Goal: Task Accomplishment & Management: Complete application form

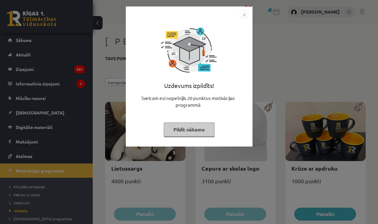
scroll to position [247, 0]
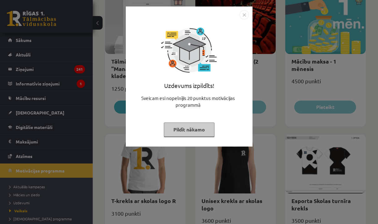
click at [178, 133] on button "Pildīt nākamo" at bounding box center [189, 130] width 51 height 14
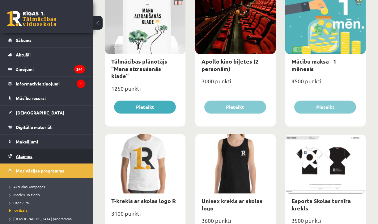
click at [29, 154] on span "Atzīmes" at bounding box center [24, 156] width 17 height 6
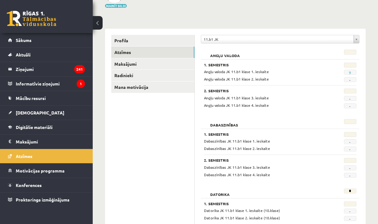
scroll to position [52, 0]
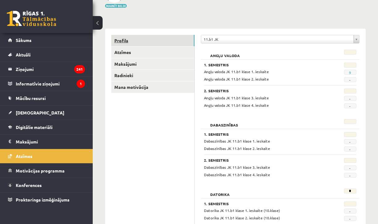
click at [148, 39] on link "Profils" at bounding box center [152, 40] width 83 height 11
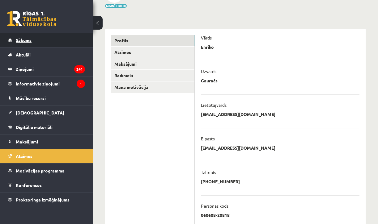
click at [28, 41] on span "Sākums" at bounding box center [24, 40] width 16 height 6
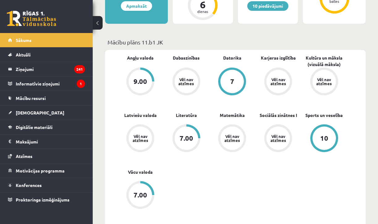
scroll to position [197, 0]
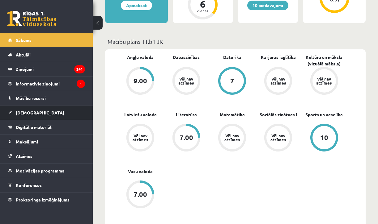
click at [36, 117] on link "[DEMOGRAPHIC_DATA]" at bounding box center [46, 113] width 77 height 14
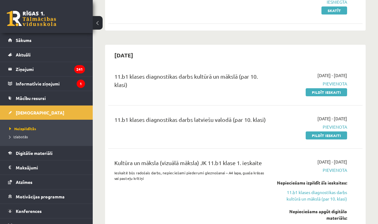
scroll to position [97, 0]
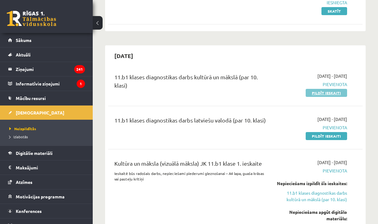
click at [319, 94] on link "Pildīt ieskaiti" at bounding box center [325, 93] width 41 height 8
click at [324, 141] on div "11.b1 klases diagnostikas darbs latviešu valodā (par 10. klasi) 2025-10-01 - 20…" at bounding box center [235, 128] width 254 height 36
click at [324, 137] on link "Pildīt ieskaiti" at bounding box center [325, 136] width 41 height 8
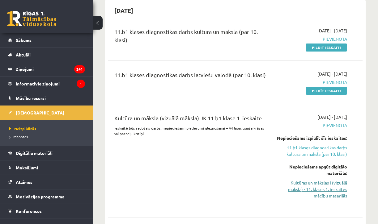
scroll to position [148, 0]
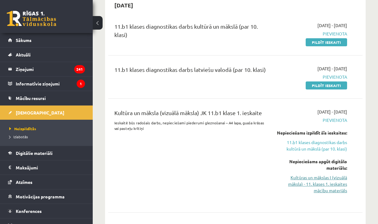
click at [318, 186] on link "Kultūras un mākslas I (vizuālā māksla) - 11. klases 1. ieskaites mācību materiā…" at bounding box center [310, 183] width 71 height 19
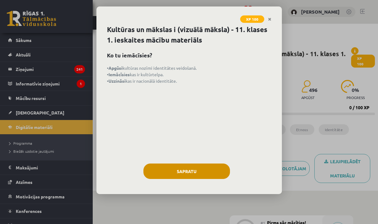
click at [211, 170] on button "Sapratu" at bounding box center [186, 171] width 86 height 15
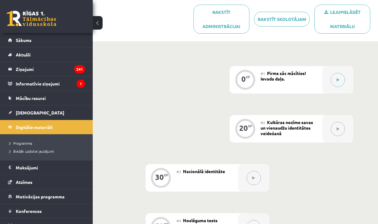
scroll to position [117, 0]
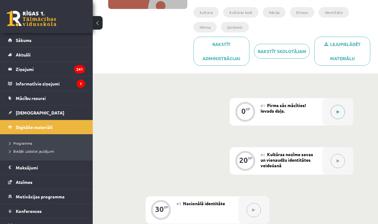
click at [337, 105] on button at bounding box center [337, 112] width 14 height 14
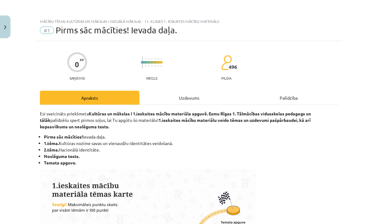
click at [158, 102] on div "Uzdevums" at bounding box center [188, 98] width 99 height 14
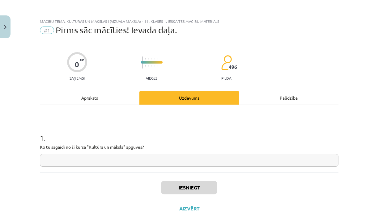
scroll to position [11, 0]
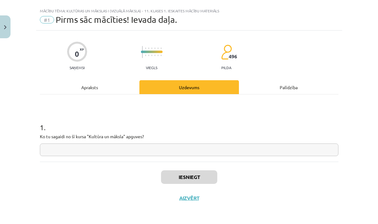
click at [114, 90] on div "Apraksts" at bounding box center [89, 87] width 99 height 14
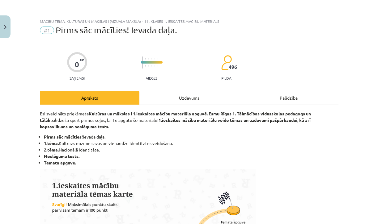
scroll to position [0, 0]
click at [185, 99] on div "Uzdevums" at bounding box center [188, 98] width 99 height 14
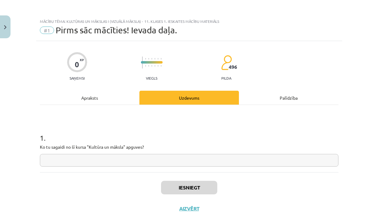
scroll to position [11, 0]
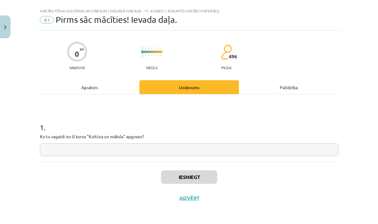
click at [157, 142] on div "1 . Ko tu sagaidi no šī kursa "Kultūra un māksla" apguves?" at bounding box center [189, 134] width 298 height 44
click at [156, 152] on input "text" at bounding box center [189, 150] width 298 height 13
click at [119, 92] on div "Apraksts" at bounding box center [89, 87] width 99 height 14
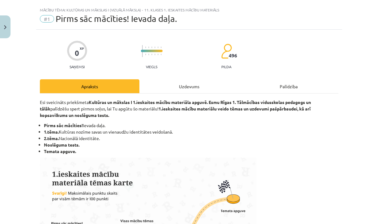
click at [160, 87] on div "Uzdevums" at bounding box center [188, 86] width 99 height 14
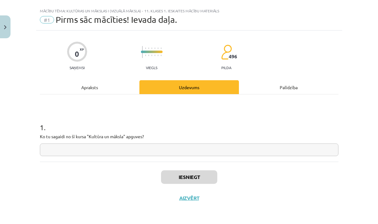
click at [118, 149] on input "text" at bounding box center [189, 150] width 298 height 13
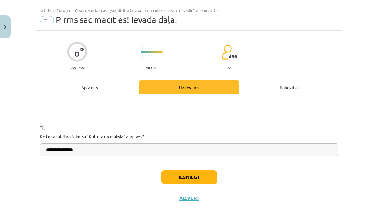
type input "**********"
click at [95, 85] on div "Apraksts" at bounding box center [89, 87] width 99 height 14
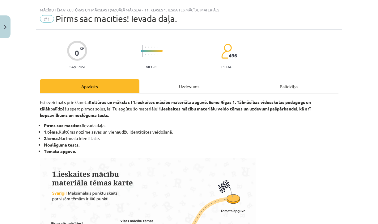
click at [171, 93] on hr at bounding box center [189, 93] width 298 height 0
click at [172, 89] on div "Uzdevums" at bounding box center [188, 86] width 99 height 14
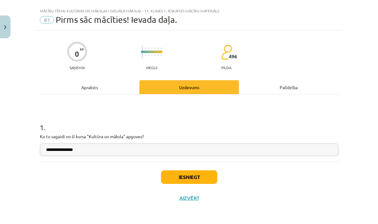
click at [184, 178] on button "Iesniegt" at bounding box center [189, 177] width 56 height 14
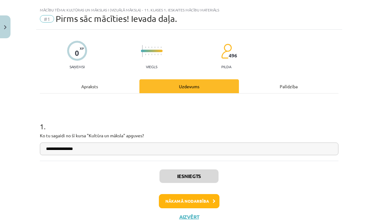
click at [186, 198] on button "Nākamā nodarbība" at bounding box center [189, 201] width 61 height 14
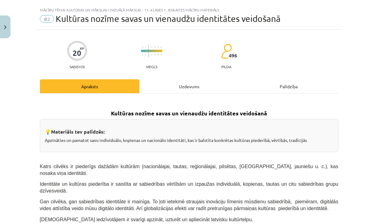
scroll to position [15, 0]
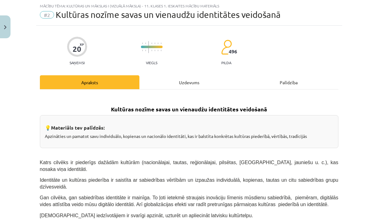
click at [174, 89] on div "Uzdevums" at bounding box center [188, 82] width 99 height 14
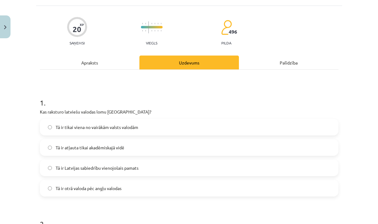
scroll to position [45, 0]
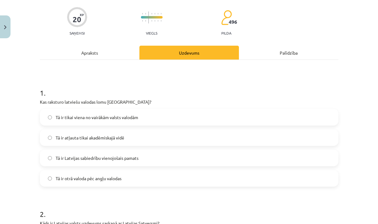
click at [113, 157] on span "Tā ir Latvijas sabiedrību vienojošais pamats" at bounding box center [97, 158] width 83 height 6
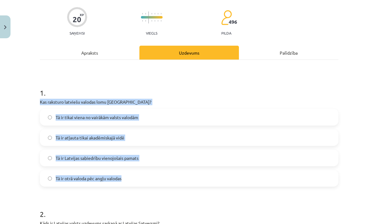
drag, startPoint x: 39, startPoint y: 101, endPoint x: 125, endPoint y: 178, distance: 115.3
copy div "Kas raksturo latviešu valodas lomu [GEOGRAPHIC_DATA]? Tā ir tikai viena no vair…"
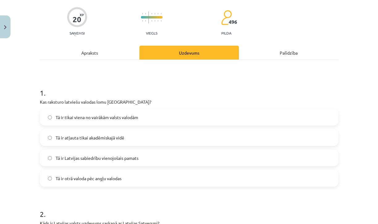
click at [34, 141] on div "Mācību tēma: Kultūras un mākslas i (vizuālā māksla) - 11. klases 1. ieskaites m…" at bounding box center [189, 112] width 378 height 224
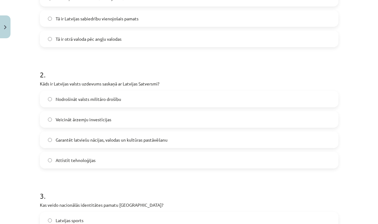
scroll to position [188, 0]
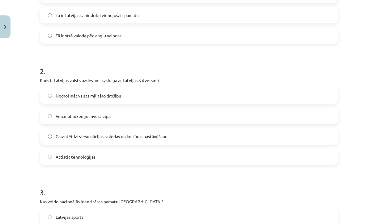
click at [53, 140] on label "Garantēt latviešu nācijas, valodas un kultūras pastāvēšanu" at bounding box center [188, 136] width 297 height 15
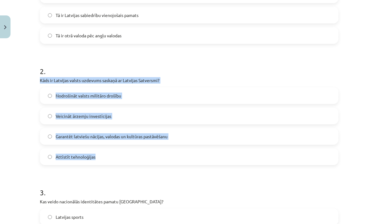
drag, startPoint x: 38, startPoint y: 79, endPoint x: 120, endPoint y: 160, distance: 115.1
click at [120, 160] on div "20 XP Saņemsi Viegls 496 pilda Apraksts Uzdevums Palīdzība 1 . Kas raksturo lat…" at bounding box center [189, 158] width 306 height 611
copy div "Kāds ir Latvijas valsts uzdevums saskaņā ar Latvijas Satversmi? Nodrošināt vals…"
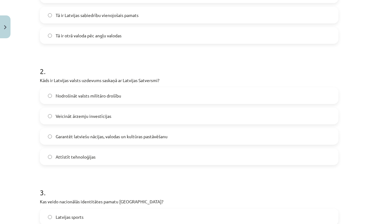
click at [57, 176] on form "1 . Kas raksturo latviešu valodas lomu [GEOGRAPHIC_DATA]? Tā ir tikai viena no …" at bounding box center [189, 171] width 298 height 473
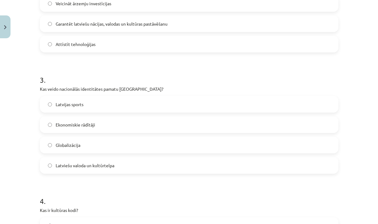
scroll to position [302, 0]
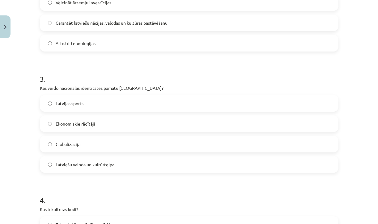
click at [69, 169] on label "Latviešu valoda un kultūrtelpa" at bounding box center [188, 164] width 297 height 15
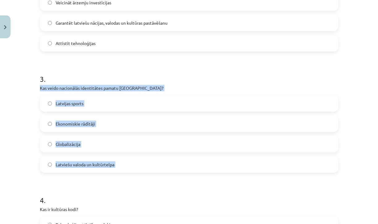
drag, startPoint x: 40, startPoint y: 85, endPoint x: 132, endPoint y: 186, distance: 137.2
click at [132, 186] on form "1 . Kas raksturo latviešu valodas lomu [GEOGRAPHIC_DATA]? Tā ir tikai viena no …" at bounding box center [189, 57] width 298 height 473
copy div "Kas veido nacionālās identitātes pamatu [GEOGRAPHIC_DATA]? Latvijas sports Ekon…"
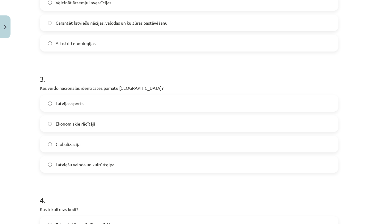
click at [27, 148] on div "Mācību tēma: Kultūras un mākslas i (vizuālā māksla) - 11. klases 1. ieskaites m…" at bounding box center [189, 112] width 378 height 224
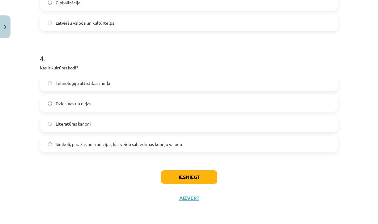
scroll to position [444, 0]
click at [69, 149] on label "Simboli, paražas un tradīcijas, kas veido sabiedrības kopējo valodu" at bounding box center [188, 143] width 297 height 15
click at [178, 178] on button "Iesniegt" at bounding box center [189, 177] width 56 height 14
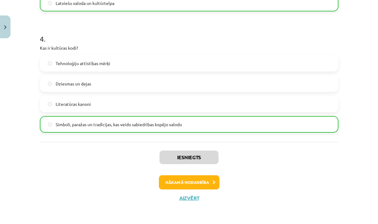
click at [178, 178] on button "Nākamā nodarbība" at bounding box center [189, 182] width 61 height 14
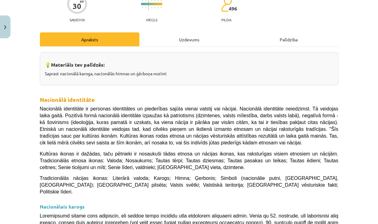
scroll to position [15, 0]
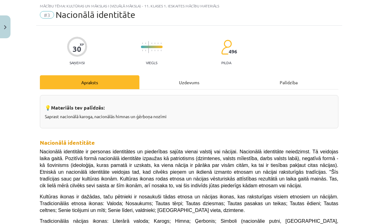
click at [192, 79] on div "Uzdevums" at bounding box center [188, 82] width 99 height 14
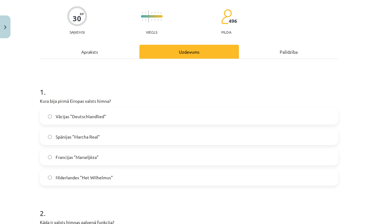
scroll to position [50, 0]
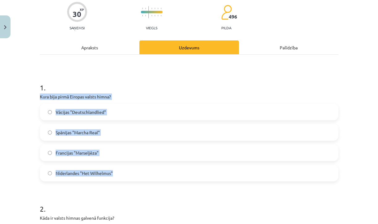
drag, startPoint x: 38, startPoint y: 96, endPoint x: 119, endPoint y: 177, distance: 114.0
copy div "Kura bija pirmā Eiropas valsts himna? Vācijas "Deutschlandlied" Spānijas "March…"
click at [132, 174] on label "Nīderlandes "Het Wilhelmus"" at bounding box center [188, 173] width 297 height 15
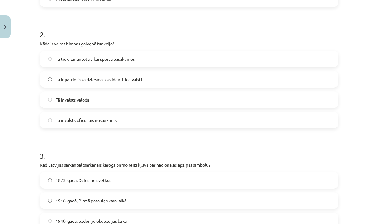
scroll to position [223, 0]
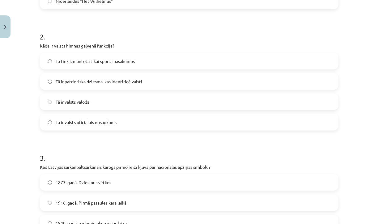
click at [145, 88] on label "Tā ir patriotiska dziesma, kas identificē valsti" at bounding box center [188, 81] width 297 height 15
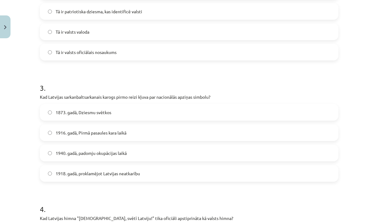
scroll to position [292, 0]
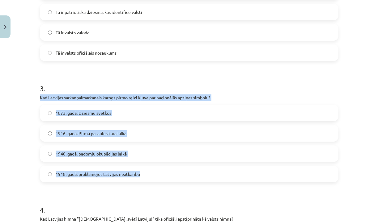
drag, startPoint x: 40, startPoint y: 97, endPoint x: 193, endPoint y: 173, distance: 170.4
click at [193, 173] on div "3 . Kad Latvijas sarkanbaltsarkanais karogs pirmo reizi kļuva par nacionālās ap…" at bounding box center [189, 127] width 298 height 109
copy div "Kad Latvijas sarkanbaltsarkanais karogs pirmo reizi kļuva par nacionālās apziņa…"
click at [106, 114] on span "1873. gadā, Dziesmu svētkos" at bounding box center [84, 113] width 56 height 6
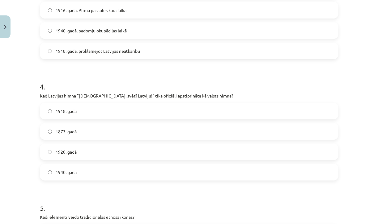
scroll to position [414, 0]
click at [81, 139] on label "1873. gadā" at bounding box center [188, 132] width 297 height 15
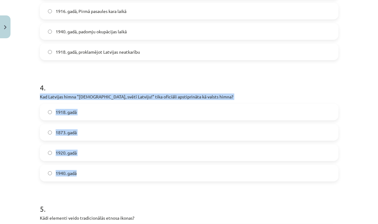
drag, startPoint x: 40, startPoint y: 95, endPoint x: 130, endPoint y: 178, distance: 122.4
click at [130, 178] on div "4 . Kad Latvijas himna "[DEMOGRAPHIC_DATA], svētī Latviju!" tika oficiāli apsti…" at bounding box center [189, 127] width 298 height 109
copy div "Kad Latvijas himna "[DEMOGRAPHIC_DATA], svētī Latviju!" tika oficiāli apstiprin…"
click at [90, 154] on label "1920. gadā" at bounding box center [188, 152] width 297 height 15
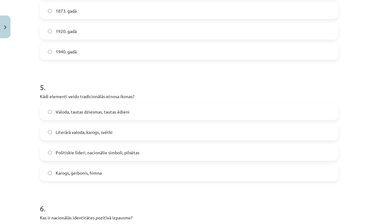
scroll to position [537, 0]
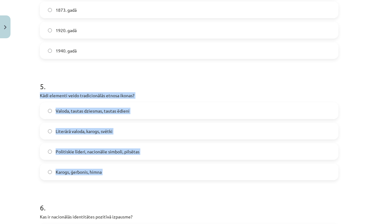
drag, startPoint x: 39, startPoint y: 93, endPoint x: 119, endPoint y: 184, distance: 121.2
drag, startPoint x: 41, startPoint y: 93, endPoint x: 124, endPoint y: 178, distance: 118.6
click at [124, 178] on div "5 . Kādi elementi veido tradicionālās etnosa ikonas? Valoda, tautas dziesmas, t…" at bounding box center [189, 125] width 298 height 109
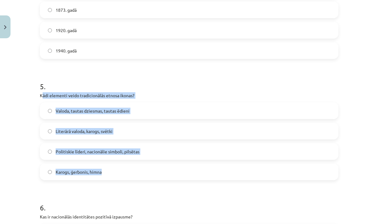
copy div "ādi elementi veido tradicionālās etnosa ikonas? Valoda, tautas dziesmas, tautas…"
click at [128, 177] on label "Karogs, ģerbonis, himna" at bounding box center [188, 171] width 297 height 15
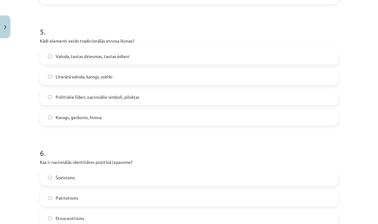
scroll to position [687, 0]
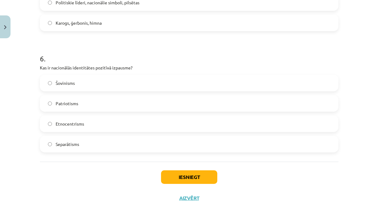
click at [93, 103] on label "Patriotisms" at bounding box center [188, 103] width 297 height 15
click at [200, 174] on button "Iesniegt" at bounding box center [189, 177] width 56 height 14
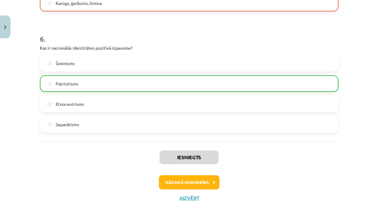
scroll to position [706, 0]
click at [201, 184] on button "Nākamā nodarbība" at bounding box center [189, 182] width 61 height 14
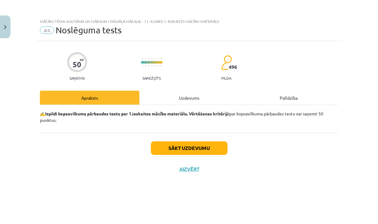
scroll to position [0, 0]
click at [193, 171] on button "Aizvērt" at bounding box center [188, 169] width 23 height 6
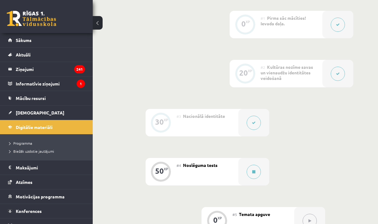
scroll to position [221, 0]
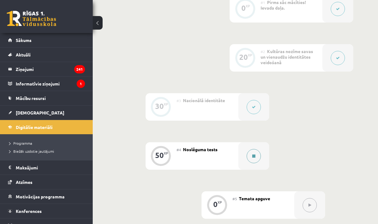
click at [250, 151] on button at bounding box center [253, 156] width 14 height 14
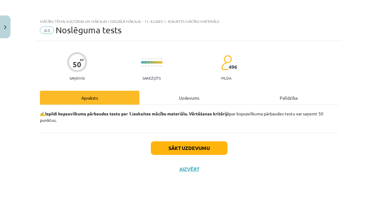
click at [208, 98] on div "Uzdevums" at bounding box center [188, 98] width 99 height 14
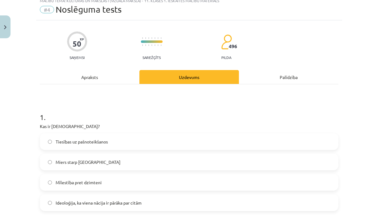
scroll to position [28, 0]
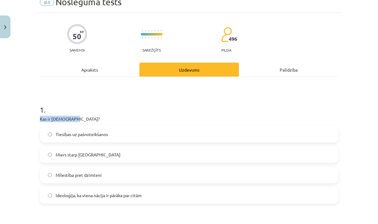
drag, startPoint x: 39, startPoint y: 118, endPoint x: 86, endPoint y: 121, distance: 47.0
copy p "Kas ir [DEMOGRAPHIC_DATA]?"
click at [129, 194] on span "Ideoloģija, ka viena nācija ir pārāka par citām" at bounding box center [99, 195] width 86 height 6
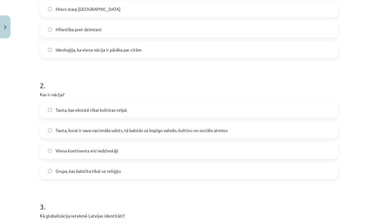
scroll to position [174, 0]
click at [136, 129] on span "Tauta, kurai ir sava nacionāla valsts, tā balstās uz kopīgu valodu, kultūru un …" at bounding box center [142, 130] width 172 height 6
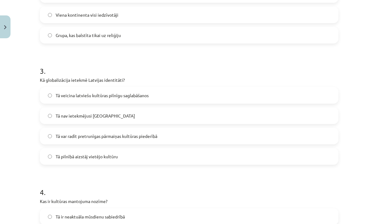
scroll to position [310, 0]
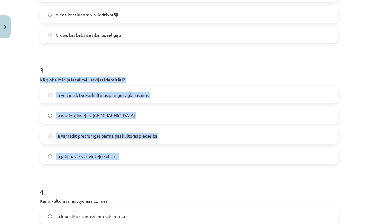
drag, startPoint x: 39, startPoint y: 78, endPoint x: 128, endPoint y: 166, distance: 125.5
copy div "Kā globalizācija ietekmē Latvijas identitāti? Tā veicina latviešu kultūras piln…"
click at [182, 136] on label "Tā var radīt pretrunīgas pārmaiņas kultūras piederībā" at bounding box center [188, 135] width 297 height 15
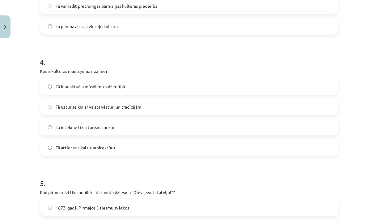
scroll to position [441, 0]
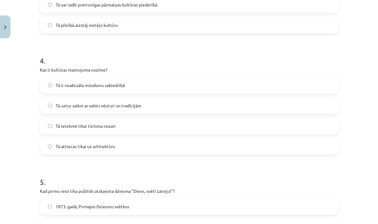
click at [144, 103] on label "Tā uztur saikni ar valsts vēsturi un tradīcijām" at bounding box center [188, 105] width 297 height 15
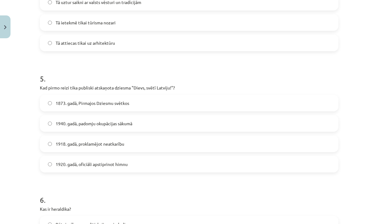
scroll to position [548, 0]
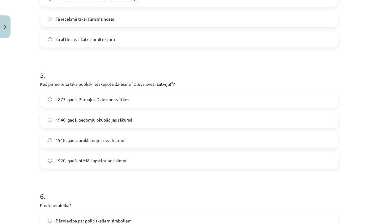
click at [134, 160] on label "1920. gadā, oficiāli apstiprinot himnu" at bounding box center [188, 160] width 297 height 15
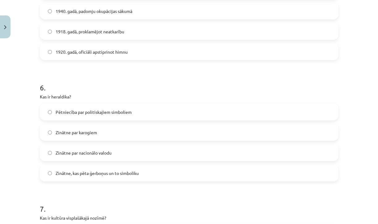
scroll to position [660, 0]
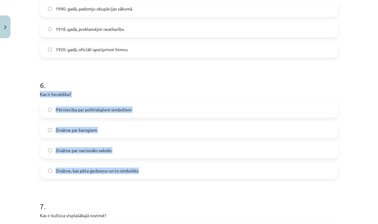
drag, startPoint x: 39, startPoint y: 90, endPoint x: 161, endPoint y: 177, distance: 150.0
click at [161, 177] on div "50 XP Saņemsi Sarežģīts 496 pilda Apraksts Uzdevums Palīdzība 1 . Kas ir [DEMOG…" at bounding box center [189, 51] width 306 height 1339
copy div "Kas ir heraldika? Pētniecība par politiskajiem simboliem Zinātne par karogiem Z…"
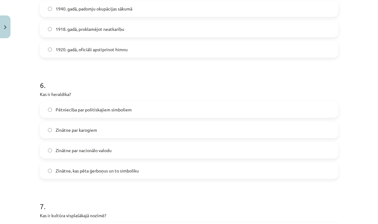
click at [120, 182] on form "1 . Kas ir [DEMOGRAPHIC_DATA]? Tiesības uz pašnoteikšanos Miers starp nācijām M…" at bounding box center [189, 63] width 298 height 1201
click at [121, 177] on label "Zinātne, kas pēta ģerboņus un to simboliku" at bounding box center [188, 170] width 297 height 15
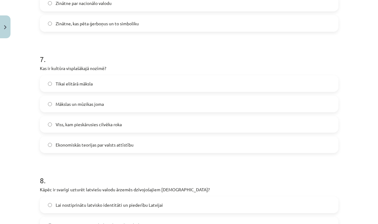
scroll to position [808, 0]
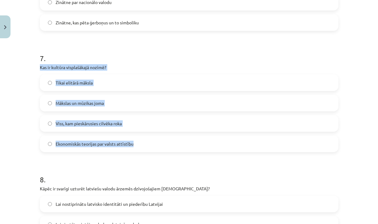
drag, startPoint x: 41, startPoint y: 66, endPoint x: 143, endPoint y: 144, distance: 128.2
click at [143, 144] on div "7 . Kas ir kultūra visplašākajā nozīmē? Tikai elitārā māksla Mākslas un mūzikas…" at bounding box center [189, 97] width 298 height 109
click at [132, 124] on label "Viss, kam pieskārusies cilvēka roka" at bounding box center [188, 123] width 297 height 15
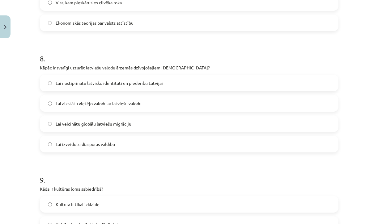
scroll to position [949, 0]
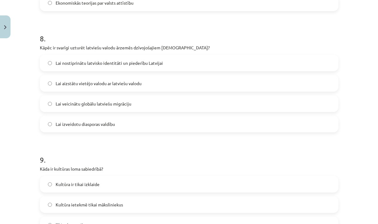
click at [59, 64] on span "Lai nostiprinātu latvisko identitāti un piederību Latvijai" at bounding box center [109, 63] width 107 height 6
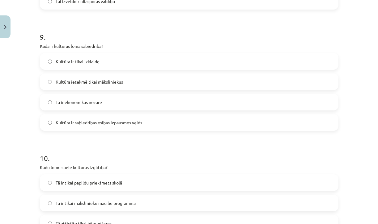
scroll to position [1076, 0]
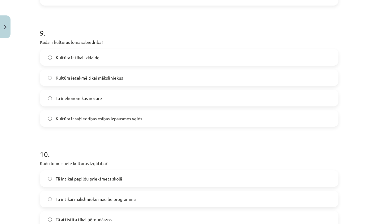
click at [74, 114] on label "Kultūra ir sabiedrības esības izpausmes veids" at bounding box center [188, 118] width 297 height 15
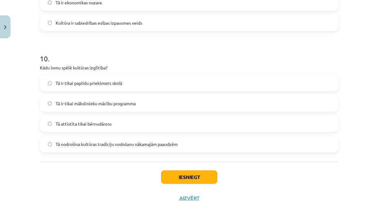
scroll to position [1172, 0]
click at [96, 143] on span "Tā nodrošina kultūras tradīciju nodošanu nākamajām paaudzēm" at bounding box center [117, 144] width 122 height 6
click at [194, 179] on button "Iesniegt" at bounding box center [189, 177] width 56 height 14
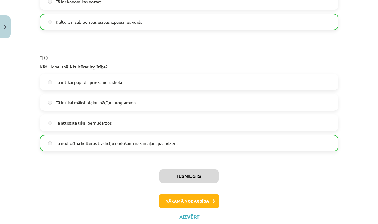
click at [188, 216] on button "Aizvērt" at bounding box center [188, 217] width 23 height 6
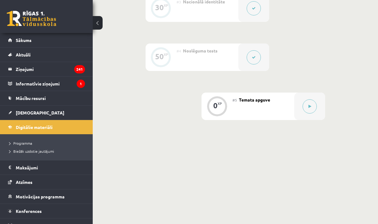
scroll to position [319, 0]
click at [306, 104] on button at bounding box center [309, 107] width 14 height 14
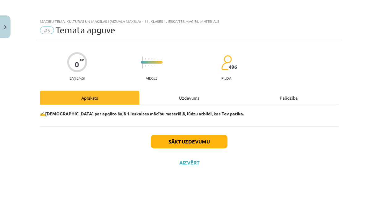
click at [204, 98] on div "Uzdevums" at bounding box center [188, 98] width 99 height 14
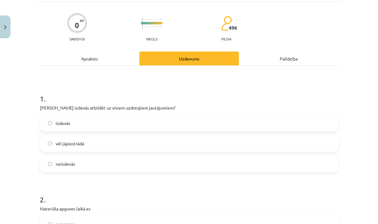
scroll to position [38, 0]
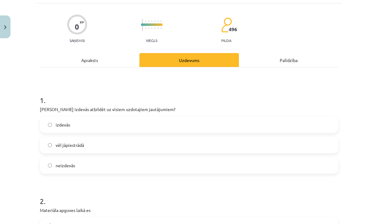
click at [117, 121] on label "izdevās" at bounding box center [188, 124] width 297 height 15
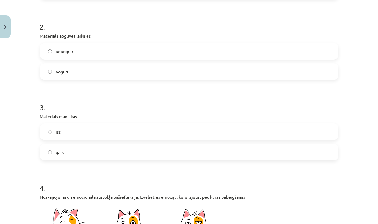
scroll to position [210, 0]
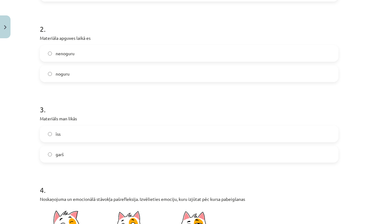
click at [119, 55] on label "nenoguru" at bounding box center [188, 53] width 297 height 15
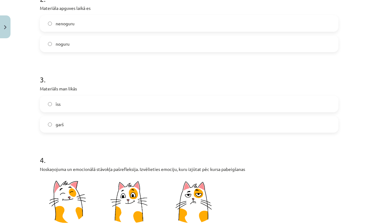
scroll to position [241, 0]
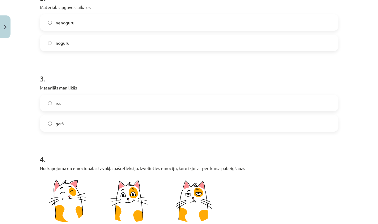
click at [95, 127] on label "garš" at bounding box center [188, 123] width 297 height 15
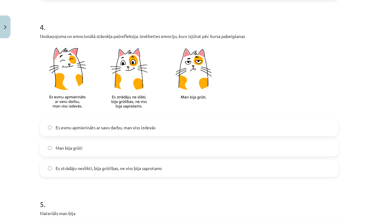
scroll to position [373, 0]
click at [99, 127] on span "Es esmu apmierināts ar savu darbu, man viss izdevās" at bounding box center [106, 128] width 100 height 6
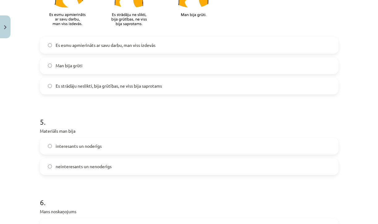
scroll to position [455, 0]
click at [101, 152] on label "interesants un noderīgs" at bounding box center [188, 146] width 297 height 15
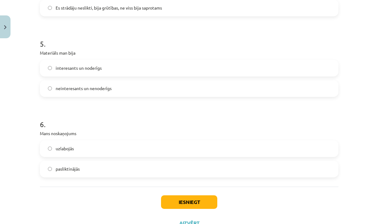
scroll to position [538, 0]
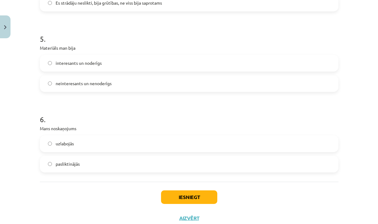
click at [101, 151] on label "uzlabojās" at bounding box center [188, 143] width 297 height 15
click at [164, 197] on button "Iesniegt" at bounding box center [189, 198] width 56 height 14
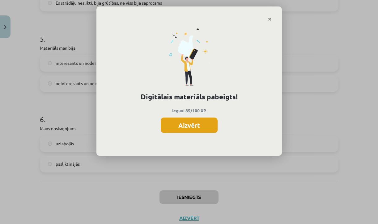
click at [199, 127] on button "Aizvērt" at bounding box center [189, 125] width 57 height 15
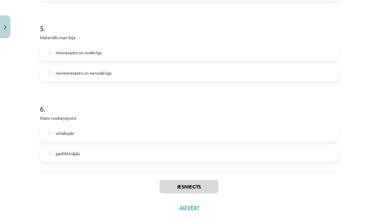
scroll to position [551, 0]
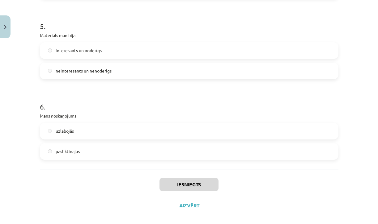
click at [187, 207] on button "Aizvērt" at bounding box center [188, 206] width 23 height 6
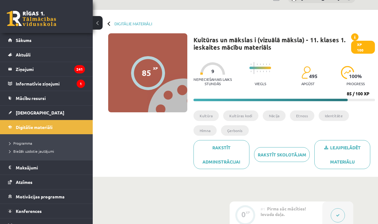
scroll to position [10, 0]
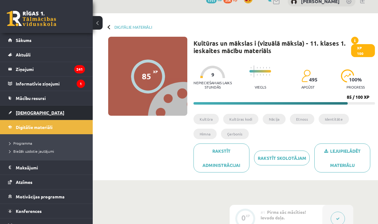
click at [32, 110] on link "[DEMOGRAPHIC_DATA]" at bounding box center [46, 113] width 77 height 14
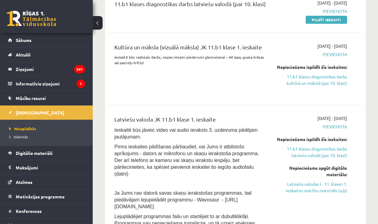
scroll to position [217, 0]
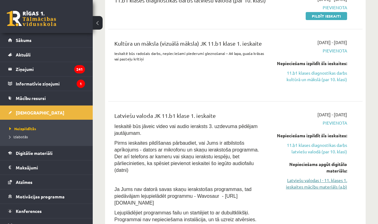
click at [318, 185] on link "Latviešu valodas I - 11. klases 1. ieskaites mācību materiāls (a,b)" at bounding box center [310, 183] width 71 height 13
click at [312, 189] on link "Latviešu valodas I - 11. klases 1. ieskaites mācību materiāls (a,b)" at bounding box center [310, 183] width 71 height 13
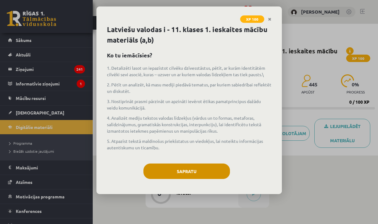
click at [218, 170] on button "Sapratu" at bounding box center [186, 171] width 86 height 15
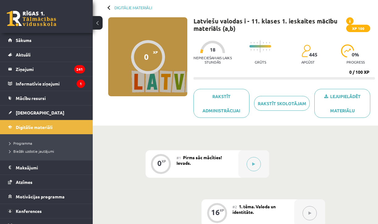
scroll to position [40, 0]
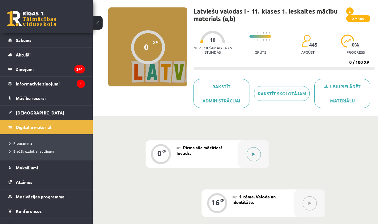
click at [253, 153] on icon at bounding box center [253, 155] width 3 height 4
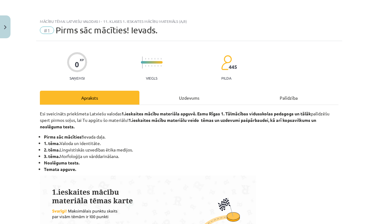
click at [226, 99] on div "Uzdevums" at bounding box center [188, 98] width 99 height 14
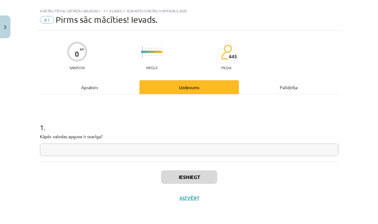
click at [93, 78] on div "0 XP Saņemsi Viegls 445 pilda Apraksts Uzdevums Palīdzība 1 . Kāpēc valodas apg…" at bounding box center [189, 120] width 306 height 178
click at [107, 149] on input "text" at bounding box center [189, 150] width 298 height 13
type input "*"
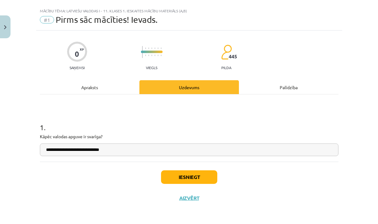
click at [62, 151] on input "**********" at bounding box center [189, 150] width 298 height 13
click at [103, 150] on input "**********" at bounding box center [189, 150] width 298 height 13
type input "**********"
click at [180, 177] on button "Iesniegt" at bounding box center [189, 177] width 56 height 14
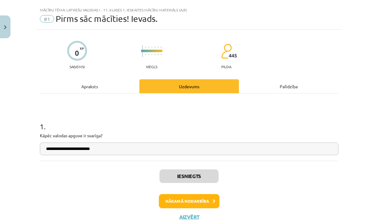
click at [195, 201] on button "Nākamā nodarbība" at bounding box center [189, 201] width 61 height 14
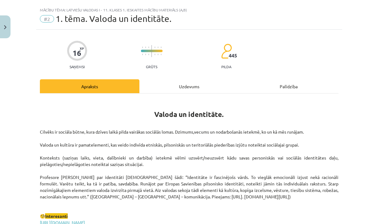
scroll to position [15, 0]
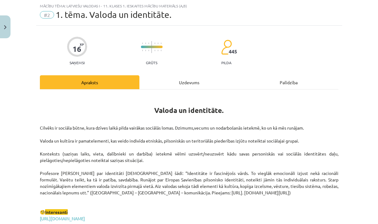
click at [195, 85] on div "Uzdevums" at bounding box center [188, 82] width 99 height 14
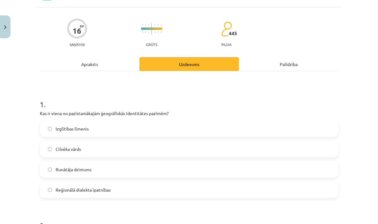
scroll to position [36, 0]
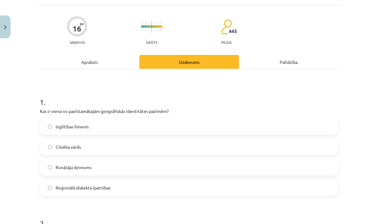
click at [102, 166] on label "Runātāja dzimums" at bounding box center [188, 167] width 297 height 15
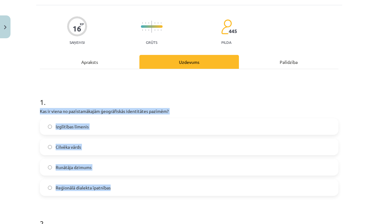
drag, startPoint x: 39, startPoint y: 110, endPoint x: 122, endPoint y: 191, distance: 116.2
copy div "Kas ir viena no pazīstamākajām ģeogrāfiskās identitātes pazīmēm? Izglītības līm…"
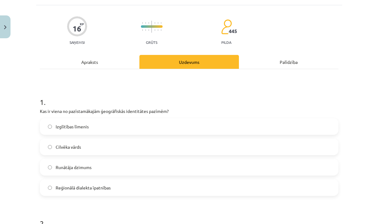
click at [122, 193] on label "Reģionālā dialekta īpatnības" at bounding box center [188, 187] width 297 height 15
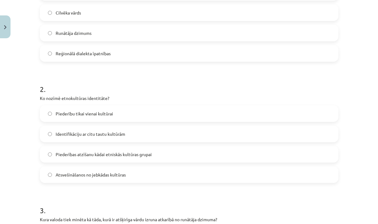
scroll to position [174, 0]
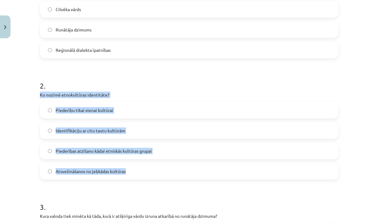
drag, startPoint x: 39, startPoint y: 94, endPoint x: 141, endPoint y: 178, distance: 132.7
copy div "Ko nozīmē etnokultūras identitāte? Piederību tikai vienai kultūrai Identifikāci…"
click at [162, 153] on label "Piederības atzīšanu kādai etniskās kultūras grupai" at bounding box center [188, 150] width 297 height 15
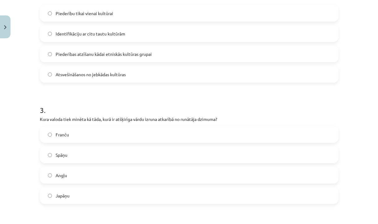
scroll to position [271, 0]
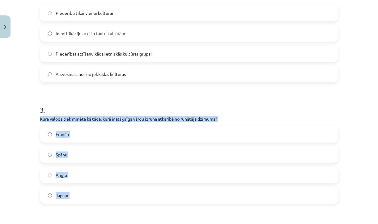
drag, startPoint x: 40, startPoint y: 117, endPoint x: 83, endPoint y: 203, distance: 95.6
click at [83, 203] on div "3 . Kura valoda tiek minēta kā tāda, kurā ir atšķirīga vārdu izruna atkarībā no…" at bounding box center [189, 149] width 298 height 109
copy div "Kura valoda tiek minēta kā tāda, kurā ir atšķirīga vārdu izruna atkarībā no run…"
click at [75, 194] on label "Japāņu" at bounding box center [188, 195] width 297 height 15
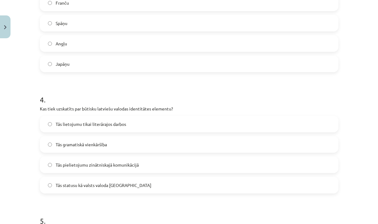
scroll to position [406, 0]
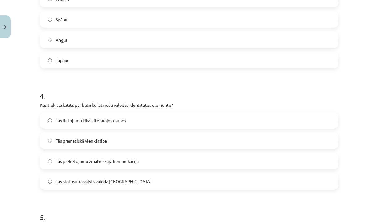
click at [87, 183] on span "Tās statusu kā valsts valoda Latvijā" at bounding box center [104, 181] width 96 height 6
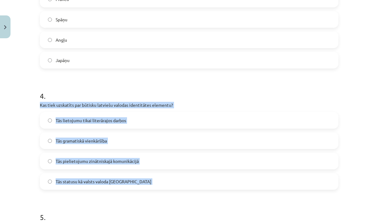
drag, startPoint x: 39, startPoint y: 103, endPoint x: 177, endPoint y: 200, distance: 169.2
click at [177, 200] on div "16 XP Saņemsi Grūts 445 pilda Apraksts Uzdevums Palīdzība 1 . Kas ir viena no p…" at bounding box center [189, 1] width 306 height 732
copy div "Kas tiek uzskatīts par būtisku latviešu valodas identitātes elementu? Tās lieto…"
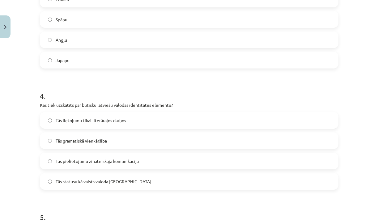
click at [128, 91] on h1 "4 ." at bounding box center [189, 90] width 298 height 19
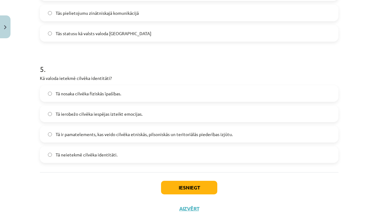
scroll to position [556, 0]
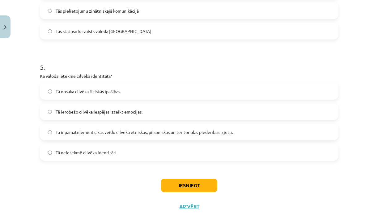
click at [114, 132] on span "Tā ir pamatelements, kas veido cilvēka etniskās, pilsoniskās un teritoriālās pi…" at bounding box center [144, 132] width 177 height 6
click at [182, 181] on button "Iesniegt" at bounding box center [189, 186] width 56 height 14
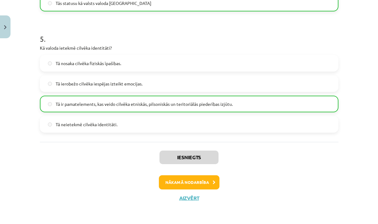
click at [192, 178] on button "Nākamā nodarbība" at bounding box center [189, 182] width 61 height 14
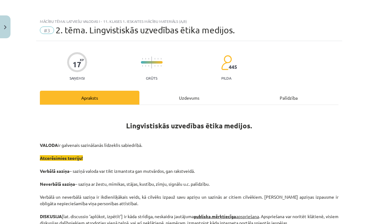
scroll to position [0, 0]
click at [192, 95] on div "Uzdevums" at bounding box center [188, 98] width 99 height 14
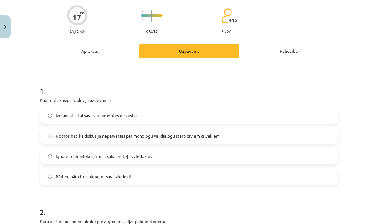
scroll to position [48, 0]
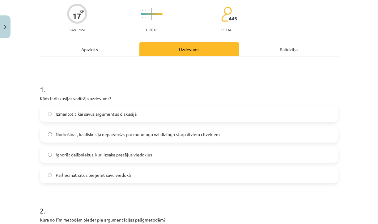
click at [163, 129] on label "Nodrošināt, ka diskusija nepārvēršas par monologu vai dialogu starp diviem cilv…" at bounding box center [188, 134] width 297 height 15
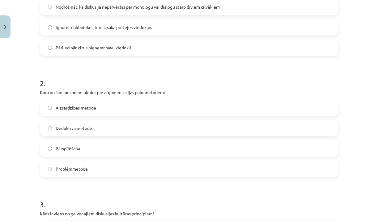
scroll to position [170, 0]
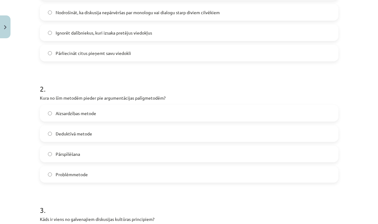
click at [132, 138] on label "Deduktīvā metode" at bounding box center [188, 133] width 297 height 15
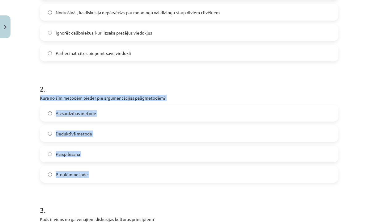
drag, startPoint x: 42, startPoint y: 97, endPoint x: 117, endPoint y: 189, distance: 118.9
copy div "Kura no šīm metodēm pieder pie argumentācijas palīgmetodēm? Aizsardzības metode…"
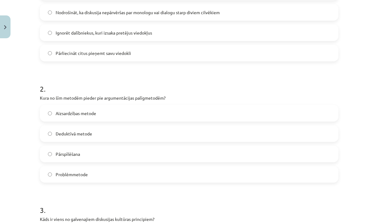
click at [136, 75] on h1 "2 ." at bounding box center [189, 83] width 298 height 19
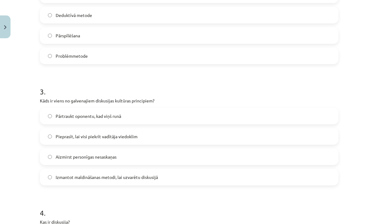
scroll to position [296, 0]
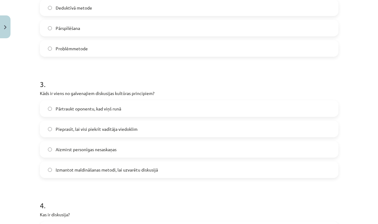
click at [128, 129] on span "Pieprasīt, lai visi piekrīt vadītāja viedoklim" at bounding box center [97, 129] width 82 height 6
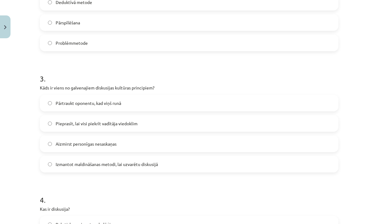
scroll to position [303, 0]
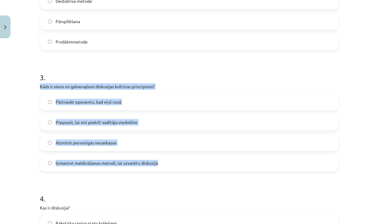
drag, startPoint x: 38, startPoint y: 85, endPoint x: 177, endPoint y: 167, distance: 161.2
click at [177, 167] on div "17 XP Saņemsi Grūts 445 pilda Apraksts Uzdevums Palīdzība 1 . Kāds ir diskusija…" at bounding box center [189, 104] width 306 height 732
copy div "Kāds ir viens no galvenajiem diskusijas kultūras principiem? Pārtraukt oponentu…"
click at [132, 147] on label "Aizmirst personīgas nesaskaņas" at bounding box center [188, 142] width 297 height 15
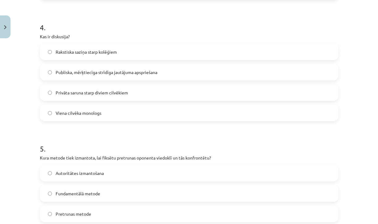
scroll to position [474, 0]
click at [126, 75] on span "Publiska, mērķtiecīga strīdīga jautājuma apspriešana" at bounding box center [107, 73] width 102 height 6
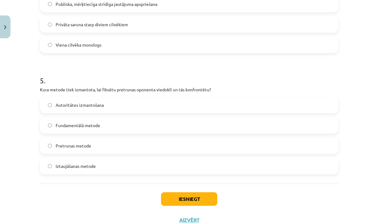
scroll to position [546, 0]
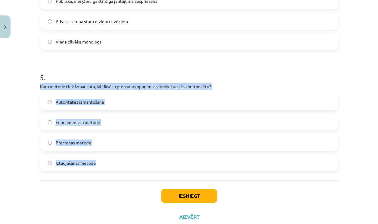
drag, startPoint x: 39, startPoint y: 85, endPoint x: 115, endPoint y: 170, distance: 113.7
copy div "Kura metode tiek izmantota, lai fiksētu pretrunas oponenta viedoklī un tās konf…"
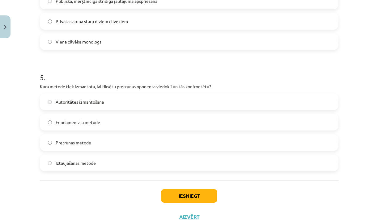
click at [86, 143] on span "Pretrunas metode" at bounding box center [74, 143] width 36 height 6
click at [202, 192] on button "Iesniegt" at bounding box center [189, 196] width 56 height 14
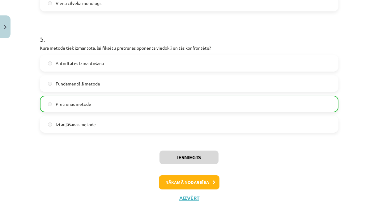
click at [185, 179] on button "Nākamā nodarbība" at bounding box center [189, 182] width 61 height 14
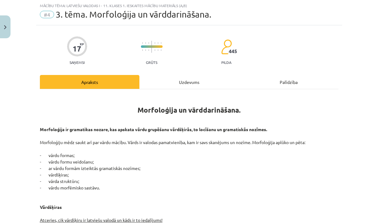
scroll to position [15, 0]
click at [192, 83] on div "Uzdevums" at bounding box center [188, 82] width 99 height 14
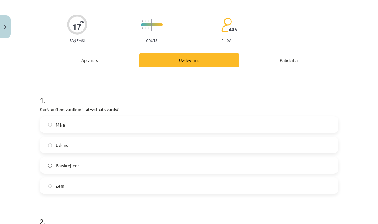
scroll to position [38, 0]
click at [74, 163] on span "Pārskrējiens" at bounding box center [68, 165] width 24 height 6
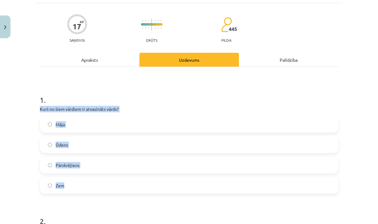
drag, startPoint x: 39, startPoint y: 108, endPoint x: 104, endPoint y: 187, distance: 102.0
copy div "Kurš no šiem vārdiem ir atvasināts vārds? Māja Ūdens Pārskrējiens Zem"
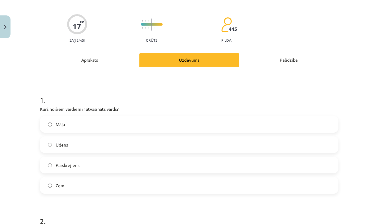
click at [34, 113] on div "Mācību tēma: Latviešu valodas i - 11. klases 1. ieskaites mācību materiāls (a,b…" at bounding box center [189, 112] width 378 height 224
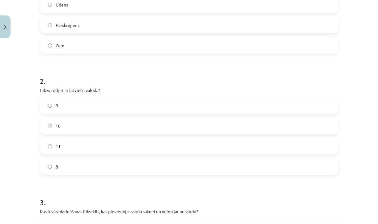
scroll to position [178, 0]
drag, startPoint x: 40, startPoint y: 89, endPoint x: 108, endPoint y: 91, distance: 68.3
click at [108, 91] on p "Cik vārdšķiru ir latviešu valodā?" at bounding box center [189, 90] width 298 height 6
copy p "Cik vārdšķiru ir latviešu valodā?"
click at [84, 129] on label "10" at bounding box center [188, 125] width 297 height 15
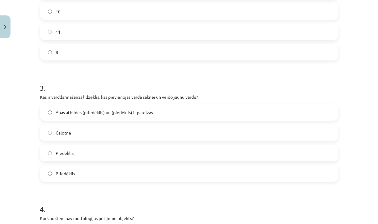
scroll to position [303, 0]
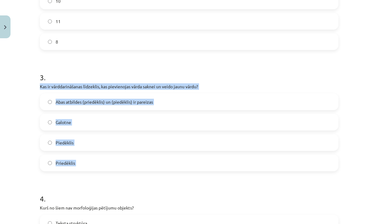
drag, startPoint x: 38, startPoint y: 86, endPoint x: 138, endPoint y: 182, distance: 138.2
click at [138, 182] on div "17 XP Saņemsi Grūts 445 pilda Apraksts Uzdevums Palīdzība 1 . Kurš no šiem vārd…" at bounding box center [189, 104] width 306 height 732
copy div "Kas ir vārddarināšanas līdzeklis, kas pievienojas vārda saknei un veido jaunu v…"
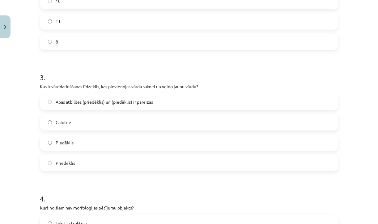
click at [32, 125] on div "Mācību tēma: Latviešu valodas i - 11. klases 1. ieskaites mācību materiāls (a,b…" at bounding box center [189, 112] width 378 height 224
click at [59, 100] on span "Abas atbildes (priedēklis) un (piedēklis) ir pareizas" at bounding box center [104, 102] width 97 height 6
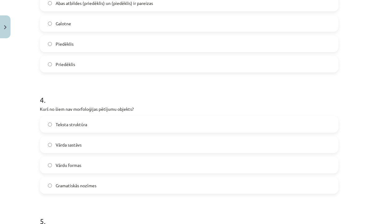
scroll to position [405, 0]
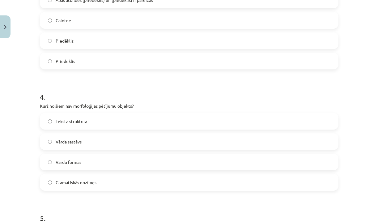
click at [79, 145] on span "Vārda sastāvs" at bounding box center [69, 142] width 26 height 6
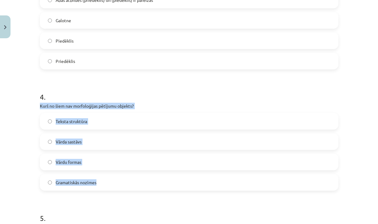
drag, startPoint x: 40, startPoint y: 106, endPoint x: 115, endPoint y: 185, distance: 110.1
click at [115, 185] on div "4 . Kurš no šiem nav morfoloģijas pētījumu objekts? Teksta struktūra Vārda sast…" at bounding box center [189, 136] width 298 height 109
click at [102, 124] on label "Teksta struktūra" at bounding box center [188, 121] width 297 height 15
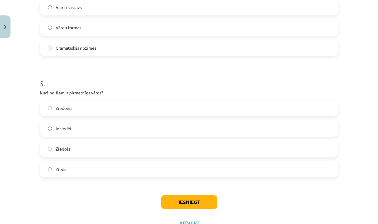
scroll to position [541, 0]
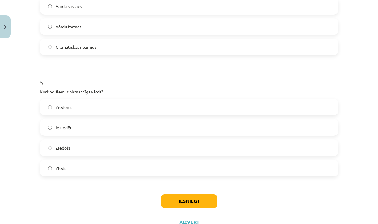
click at [69, 161] on label "Zieds" at bounding box center [188, 168] width 297 height 15
click at [183, 197] on button "Iesniegt" at bounding box center [189, 202] width 56 height 14
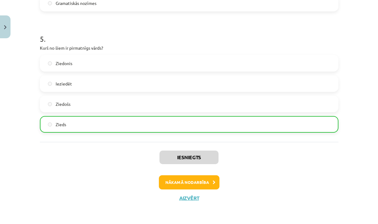
scroll to position [585, 0]
click at [186, 181] on button "Nākamā nodarbība" at bounding box center [189, 182] width 61 height 14
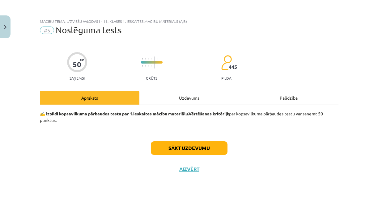
click at [200, 152] on button "Sākt uzdevumu" at bounding box center [189, 148] width 77 height 14
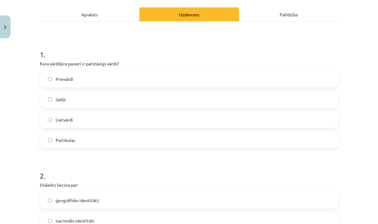
scroll to position [78, 0]
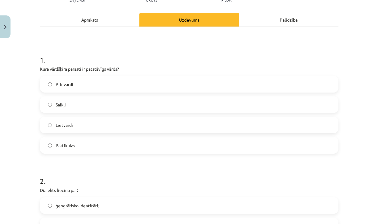
click at [80, 122] on label "Lietvārdi" at bounding box center [188, 124] width 297 height 15
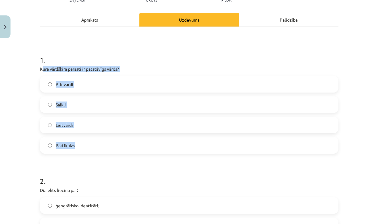
drag, startPoint x: 41, startPoint y: 68, endPoint x: 100, endPoint y: 148, distance: 99.2
click at [100, 148] on div "1 . Kura vārdšķira parasti ir patstāvīgs vārds? Prievārdi Saikļi Lietvārdi Part…" at bounding box center [189, 99] width 298 height 109
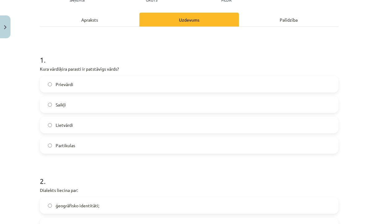
click at [32, 75] on div "Mācību tēma: Latviešu valodas i - 11. klases 1. ieskaites mācību materiāls (a,b…" at bounding box center [189, 112] width 378 height 224
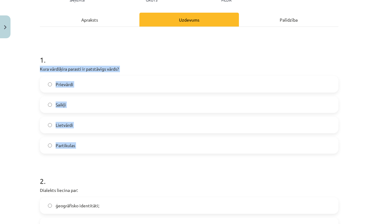
drag, startPoint x: 39, startPoint y: 70, endPoint x: 84, endPoint y: 167, distance: 106.5
click at [27, 145] on div "Mācību tēma: Latviešu valodas i - 11. klases 1. ieskaites mācību materiāls (a,b…" at bounding box center [189, 112] width 378 height 224
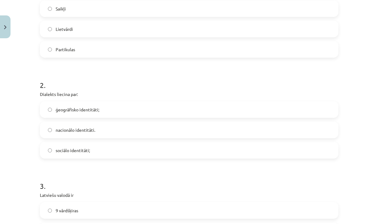
scroll to position [178, 0]
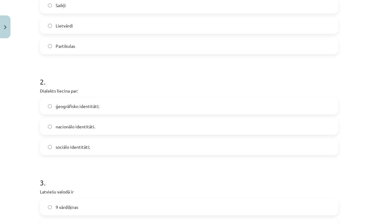
click at [59, 108] on span "ģeogrāfisko identitāti;" at bounding box center [78, 106] width 44 height 6
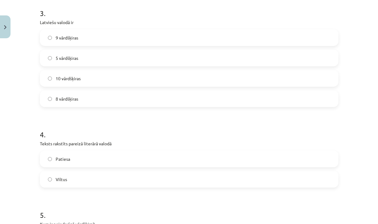
scroll to position [348, 0]
click at [62, 81] on label "10 vārdšķiras" at bounding box center [188, 77] width 297 height 15
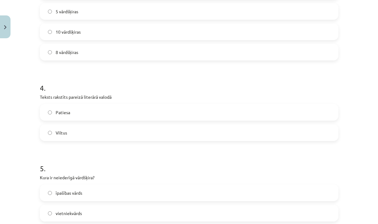
scroll to position [398, 0]
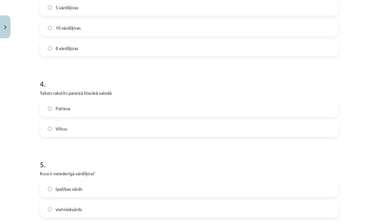
click at [70, 110] on label "Patiesa" at bounding box center [188, 108] width 297 height 15
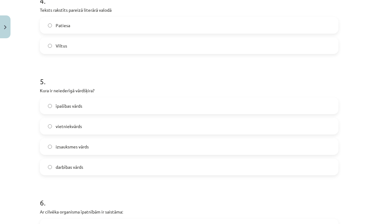
scroll to position [483, 0]
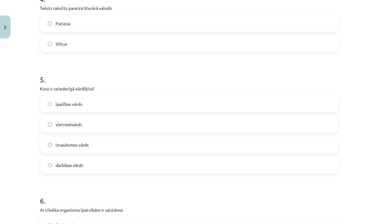
click at [86, 145] on span "izsauksmes vārds" at bounding box center [72, 145] width 33 height 6
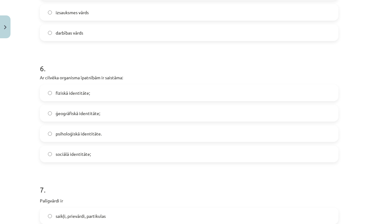
scroll to position [614, 0]
click at [96, 90] on label "fiziskā identitāte;" at bounding box center [188, 93] width 297 height 15
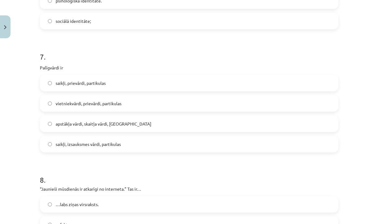
scroll to position [749, 0]
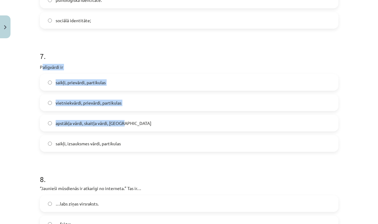
drag, startPoint x: 41, startPoint y: 67, endPoint x: 124, endPoint y: 120, distance: 98.1
click at [124, 120] on div "7 . Palīgvārdi ir saikļi, prievārdi, partikulas vietniekvārdi, prievārdi, parti…" at bounding box center [189, 96] width 298 height 111
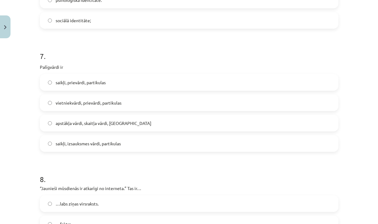
click at [33, 74] on div "Mācību tēma: Latviešu valodas i - 11. klases 1. ieskaites mācību materiāls (a,b…" at bounding box center [189, 112] width 378 height 224
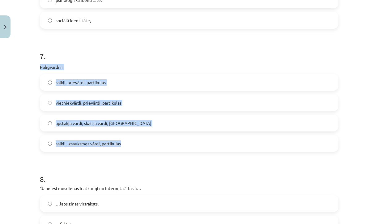
drag, startPoint x: 38, startPoint y: 67, endPoint x: 131, endPoint y: 145, distance: 121.3
click at [134, 141] on label "saikļi, izsauksmes vārdi, partikulas" at bounding box center [188, 143] width 297 height 15
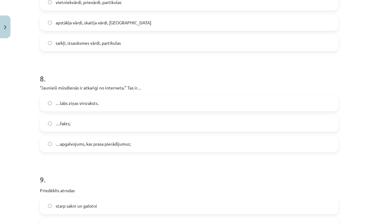
scroll to position [850, 0]
click at [128, 144] on span "…apgalvojums, kas prasa pierādījumus;" at bounding box center [93, 143] width 75 height 6
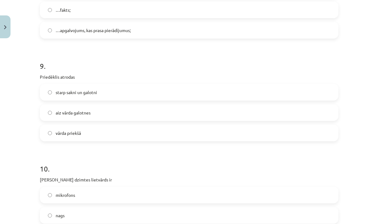
scroll to position [964, 0]
click at [51, 87] on label "starp sakni un galotni" at bounding box center [188, 91] width 297 height 15
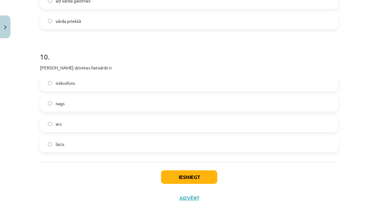
scroll to position [1076, 0]
click at [54, 120] on label "acs" at bounding box center [188, 123] width 297 height 15
click at [188, 179] on button "Iesniegt" at bounding box center [189, 177] width 56 height 14
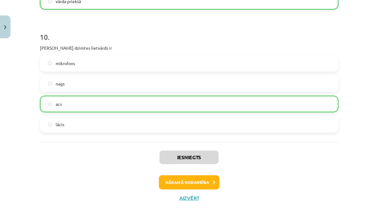
scroll to position [1096, 0]
click at [198, 179] on button "Nākamā nodarbība" at bounding box center [189, 182] width 61 height 14
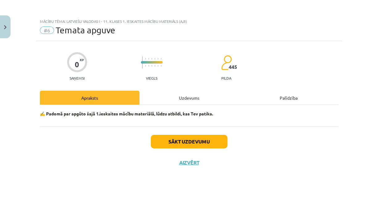
scroll to position [0, 0]
click at [190, 167] on div "Sākt uzdevumu Aizvērt" at bounding box center [189, 147] width 298 height 43
click at [190, 164] on button "Aizvērt" at bounding box center [188, 163] width 23 height 6
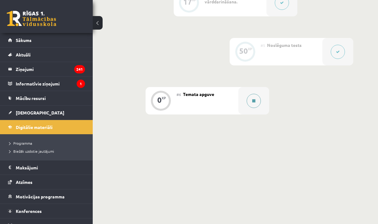
scroll to position [339, 0]
click at [255, 105] on button at bounding box center [253, 101] width 14 height 14
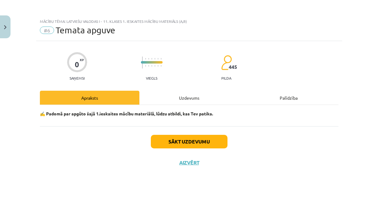
click at [207, 92] on div "Uzdevums" at bounding box center [188, 98] width 99 height 14
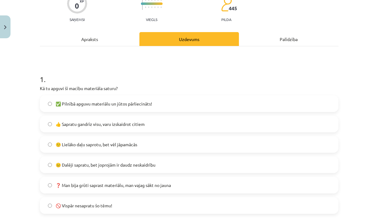
scroll to position [59, 0]
click at [141, 127] on span "👍 Sapratu gandrīz visu, varu izskaidrot citiem" at bounding box center [100, 124] width 89 height 6
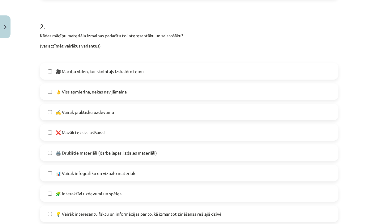
scroll to position [274, 0]
click at [132, 131] on label "❌ Mazāk teksta lasīšanai" at bounding box center [188, 131] width 297 height 15
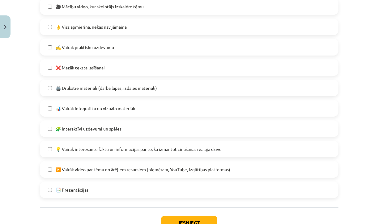
scroll to position [343, 0]
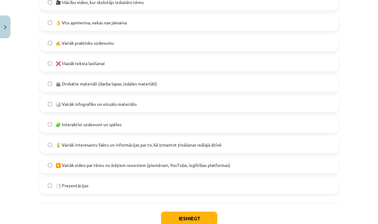
click at [130, 100] on label "📊 Vairāk infografiku un vizuālo materiālu" at bounding box center [188, 103] width 297 height 15
click at [126, 128] on label "🧩 Interaktīvi uzdevumi un spēles" at bounding box center [188, 124] width 297 height 15
click at [124, 143] on span "💡 Vairāk interesantu faktu un informācijas par to, kā izmantot zināšanas reālaj…" at bounding box center [139, 145] width 166 height 6
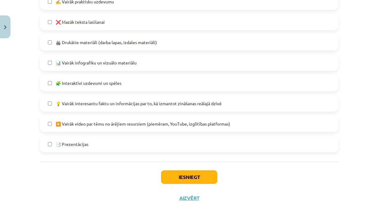
scroll to position [385, 0]
click at [180, 180] on button "Iesniegt" at bounding box center [189, 177] width 56 height 14
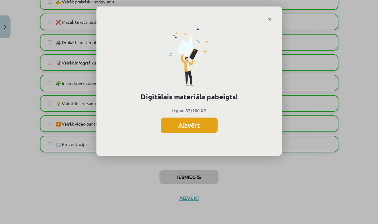
click at [199, 124] on button "Aizvērt" at bounding box center [189, 125] width 57 height 15
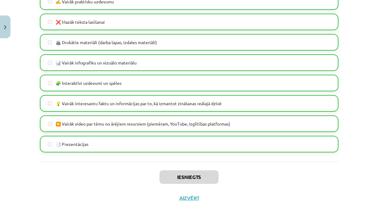
click at [180, 197] on button "Aizvērt" at bounding box center [188, 198] width 23 height 6
